Goal: Transaction & Acquisition: Purchase product/service

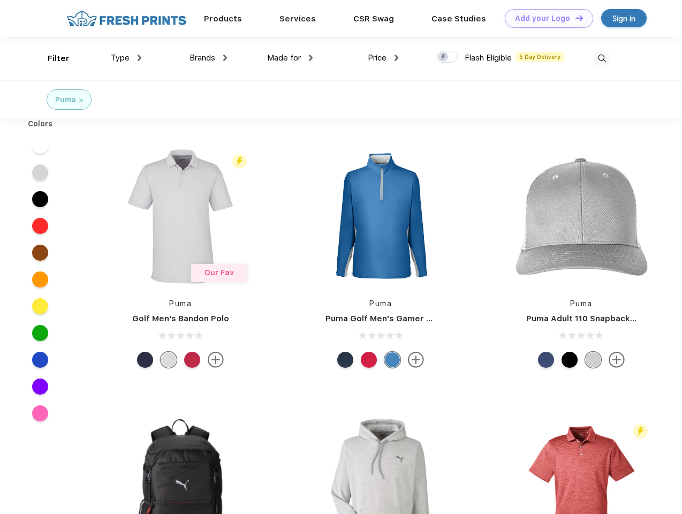
click at [545, 18] on link "Add your Logo Design Tool" at bounding box center [549, 18] width 88 height 19
click at [0, 0] on div "Design Tool" at bounding box center [0, 0] width 0 height 0
click at [574, 18] on link "Add your Logo Design Tool" at bounding box center [549, 18] width 88 height 19
click at [51, 58] on div "Filter" at bounding box center [59, 58] width 22 height 12
click at [126, 58] on span "Type" at bounding box center [120, 58] width 19 height 10
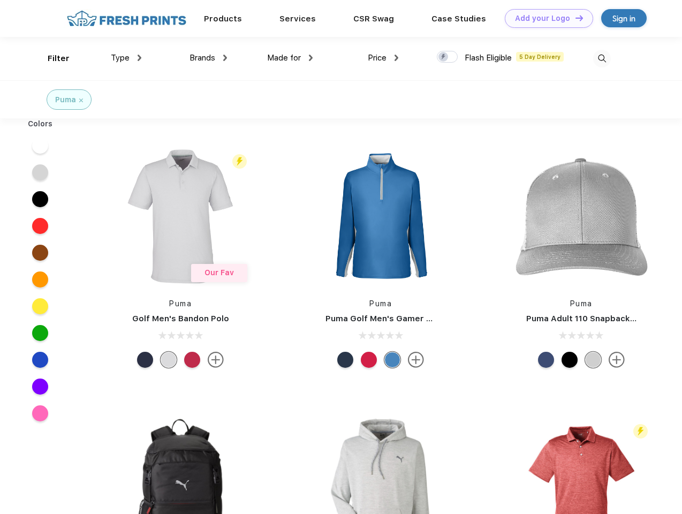
click at [208, 58] on span "Brands" at bounding box center [202, 58] width 26 height 10
click at [290, 58] on span "Made for" at bounding box center [284, 58] width 34 height 10
click at [383, 58] on span "Price" at bounding box center [377, 58] width 19 height 10
click at [448, 57] on div at bounding box center [447, 57] width 21 height 12
click at [444, 57] on input "checkbox" at bounding box center [440, 53] width 7 height 7
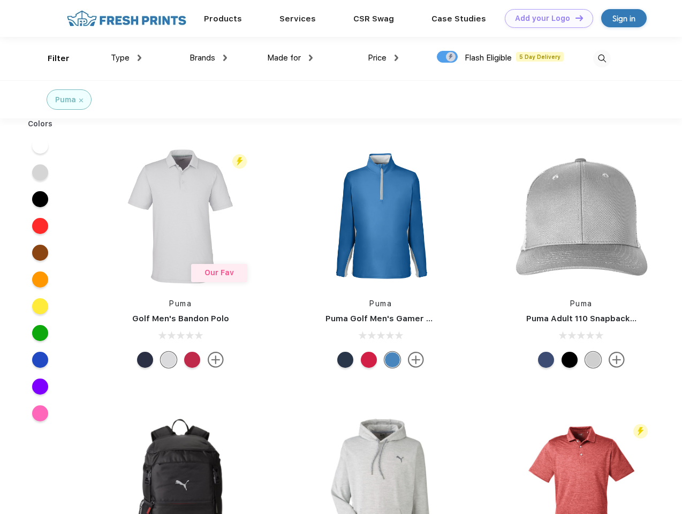
click at [602, 58] on img at bounding box center [602, 59] width 18 height 18
